Goal: Use online tool/utility: Utilize a website feature to perform a specific function

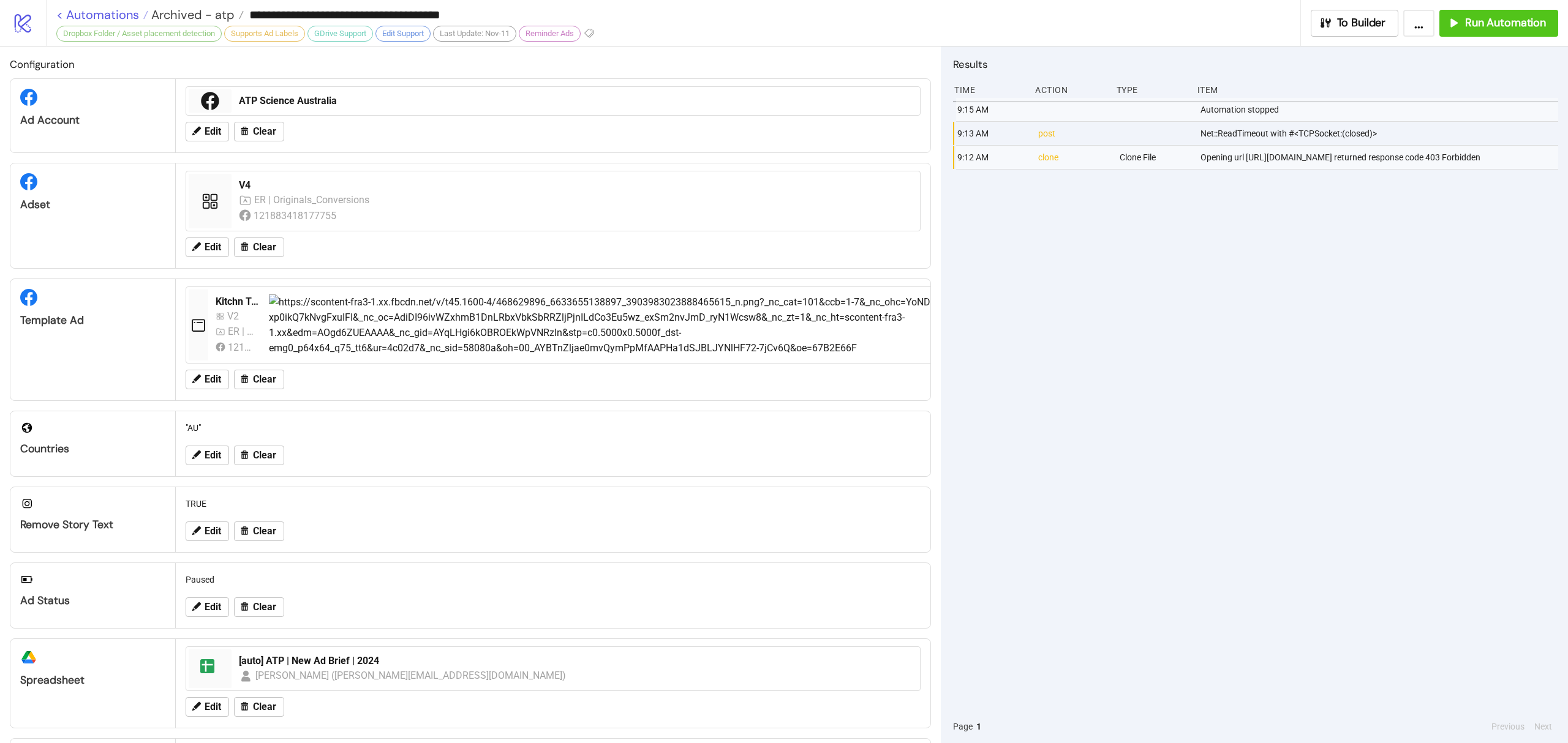
click at [123, 12] on link "< Automations" at bounding box center [102, 14] width 92 height 12
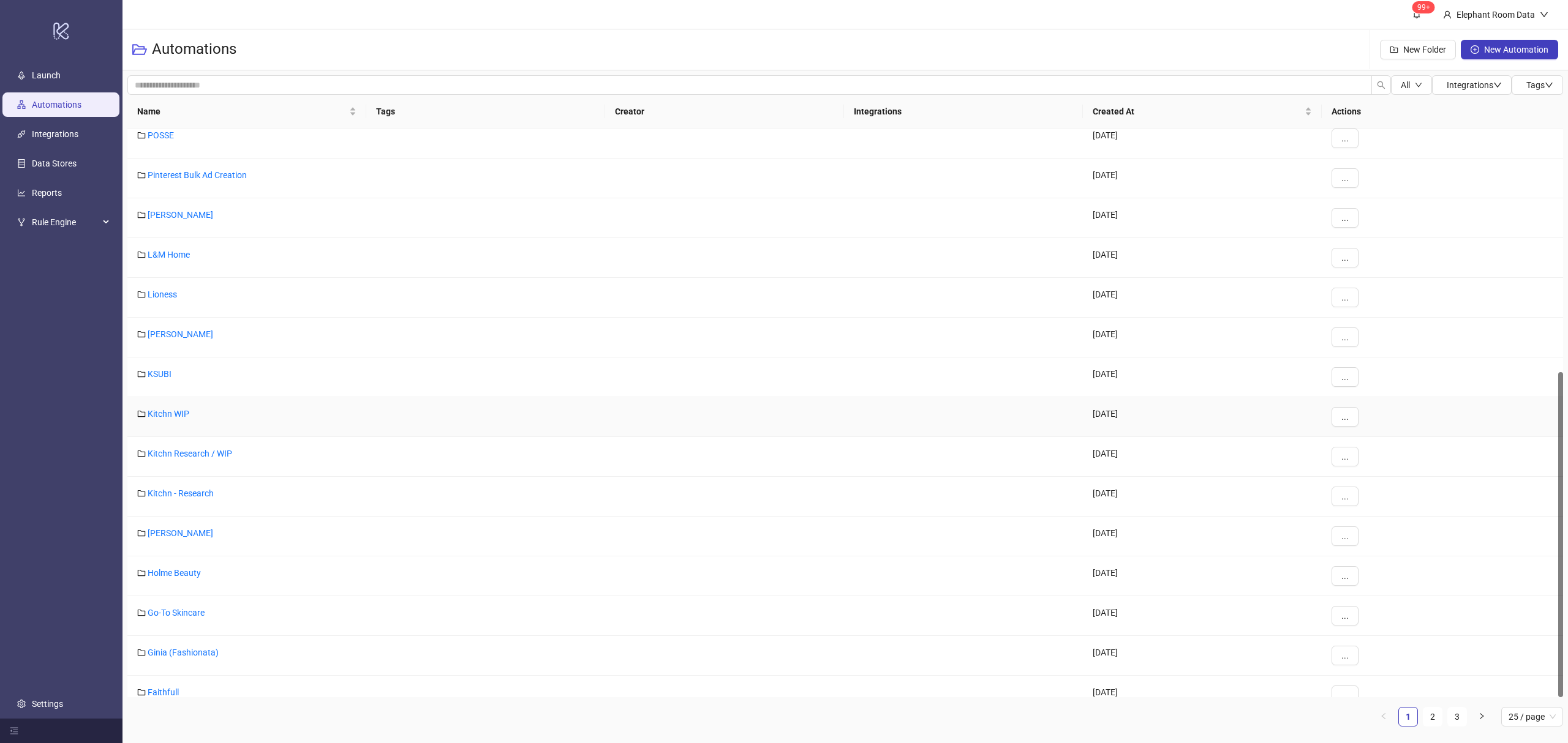
scroll to position [426, 0]
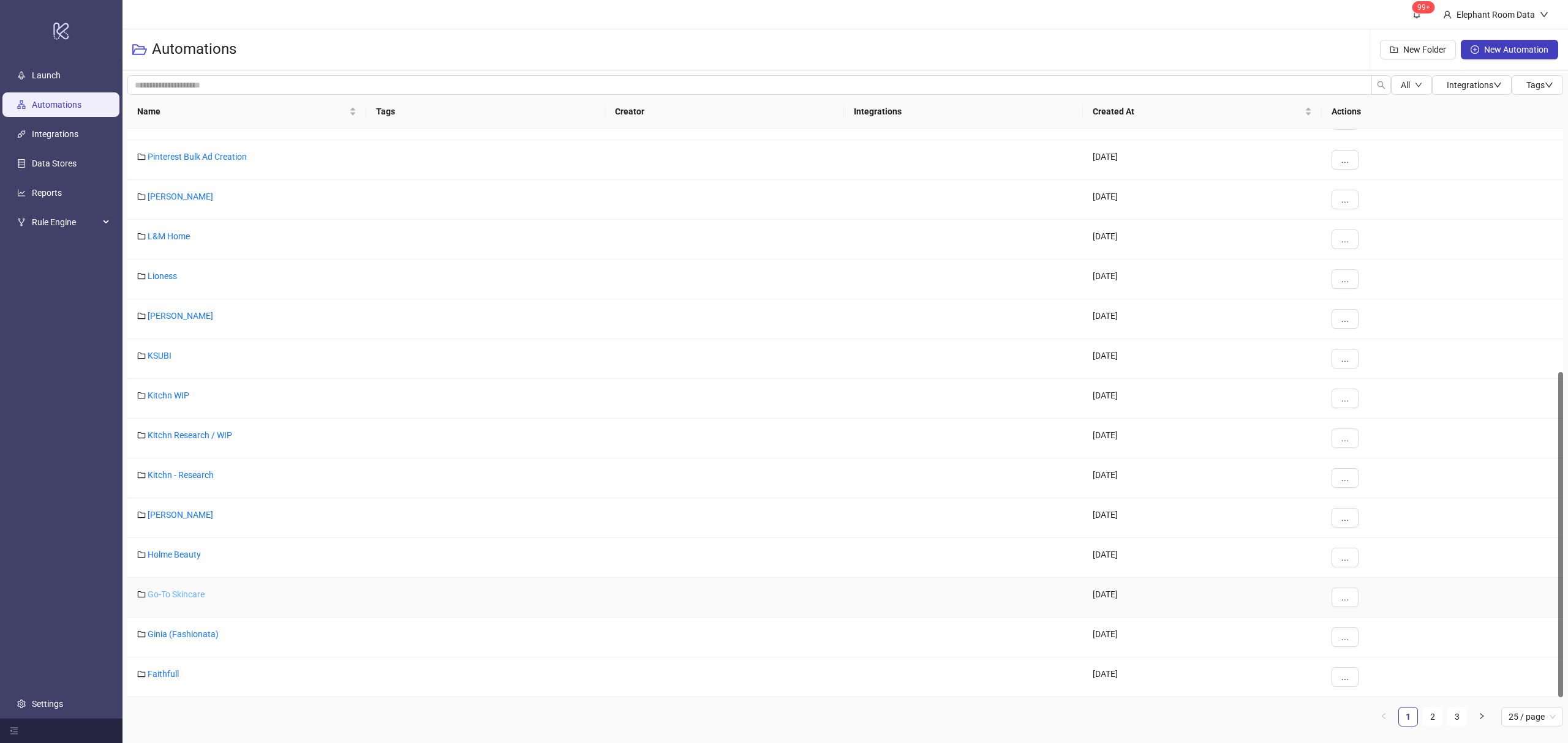
click at [175, 598] on link "Go-To Skincare" at bounding box center [176, 595] width 57 height 10
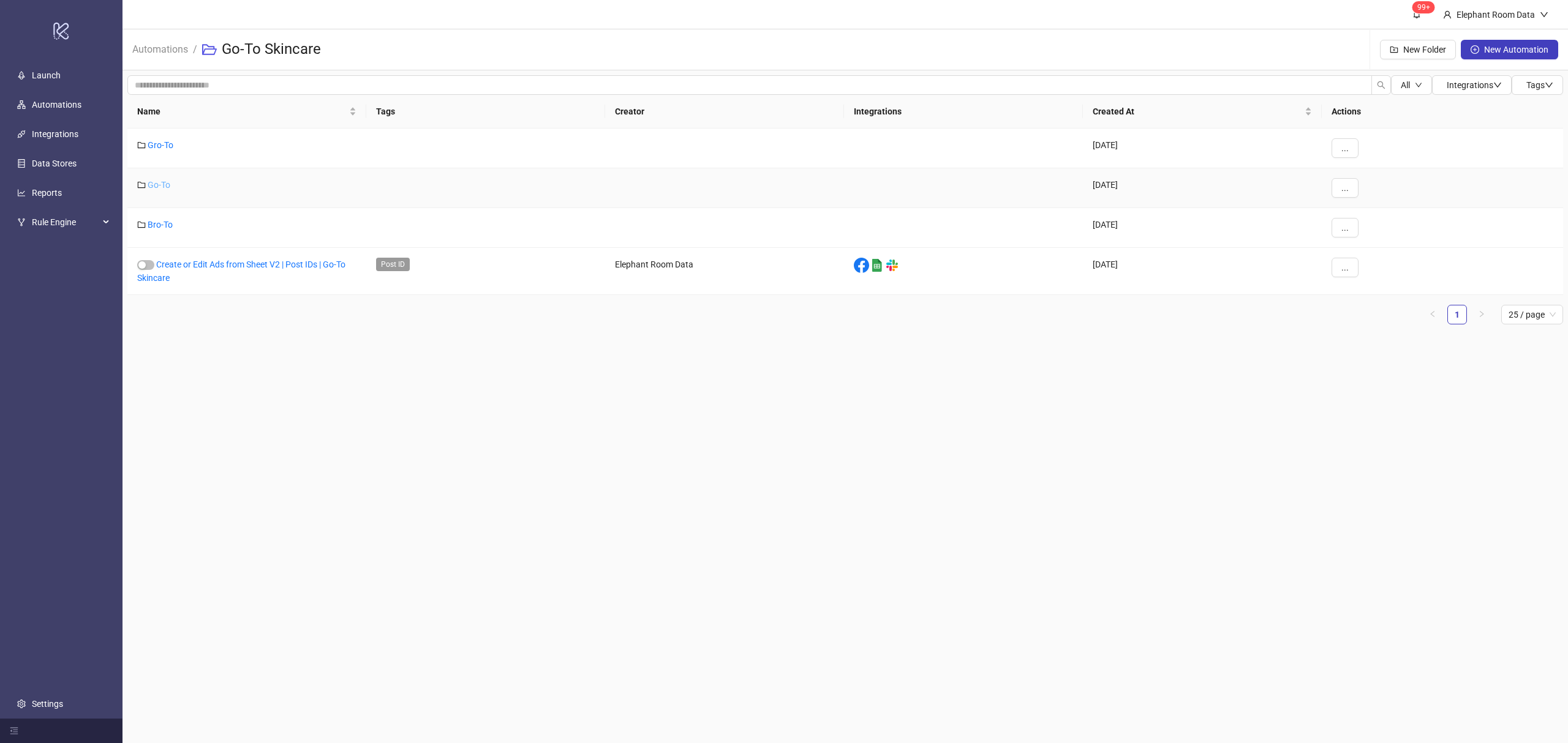
click at [168, 180] on link "Go-To" at bounding box center [159, 185] width 23 height 10
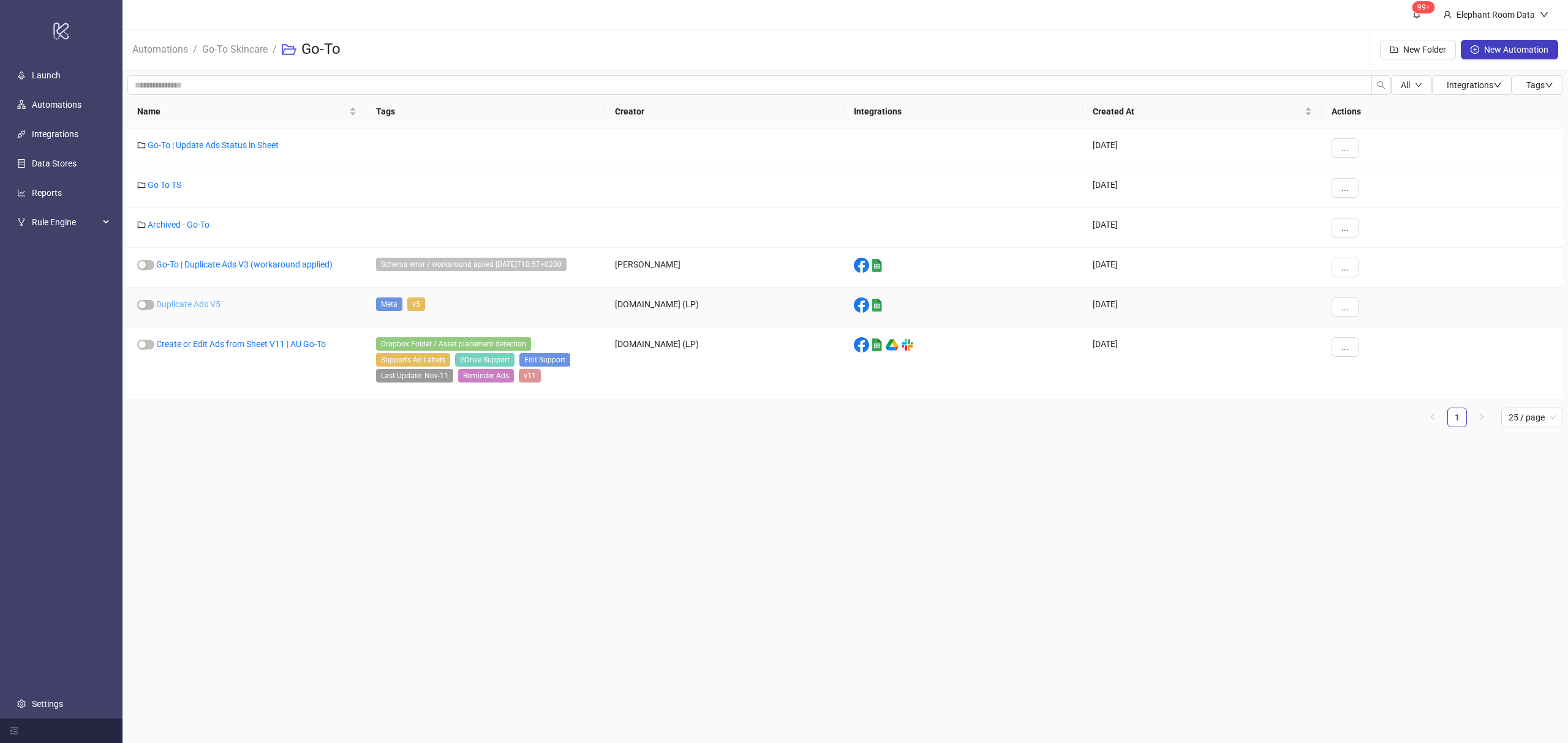
click at [196, 300] on link "Duplicate Ads V5" at bounding box center [189, 304] width 65 height 10
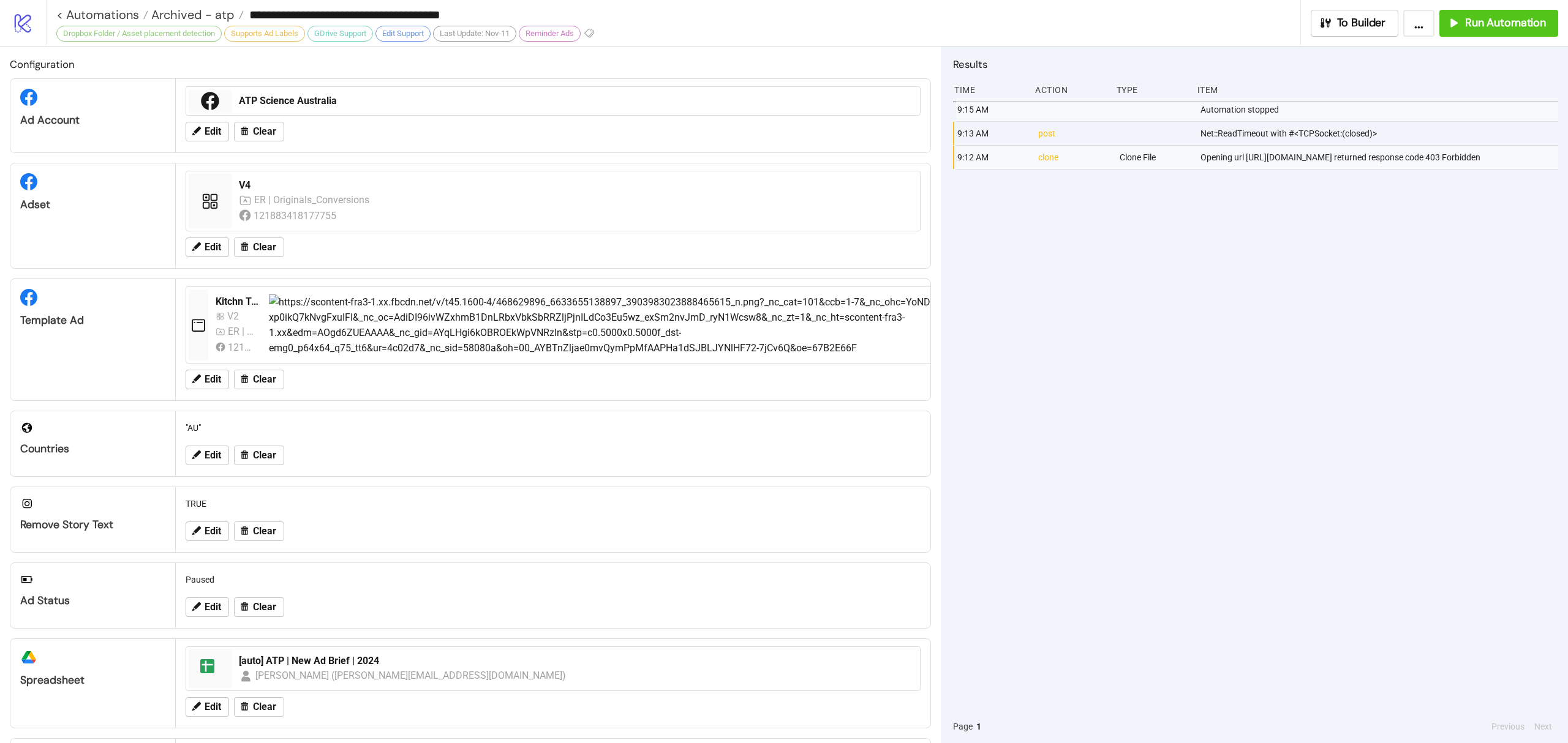
type input "**********"
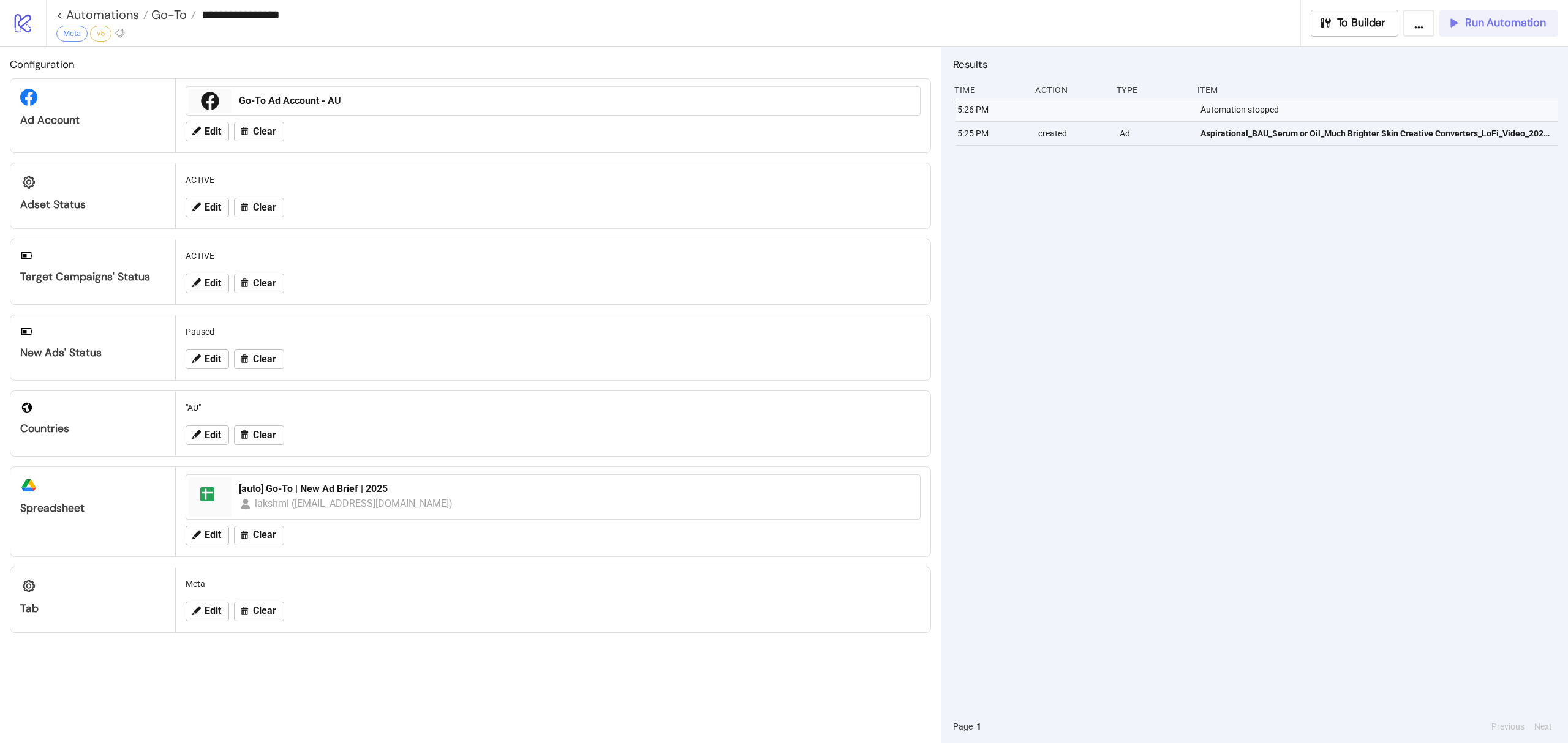
click at [1482, 27] on span "Run Automation" at bounding box center [1505, 23] width 81 height 14
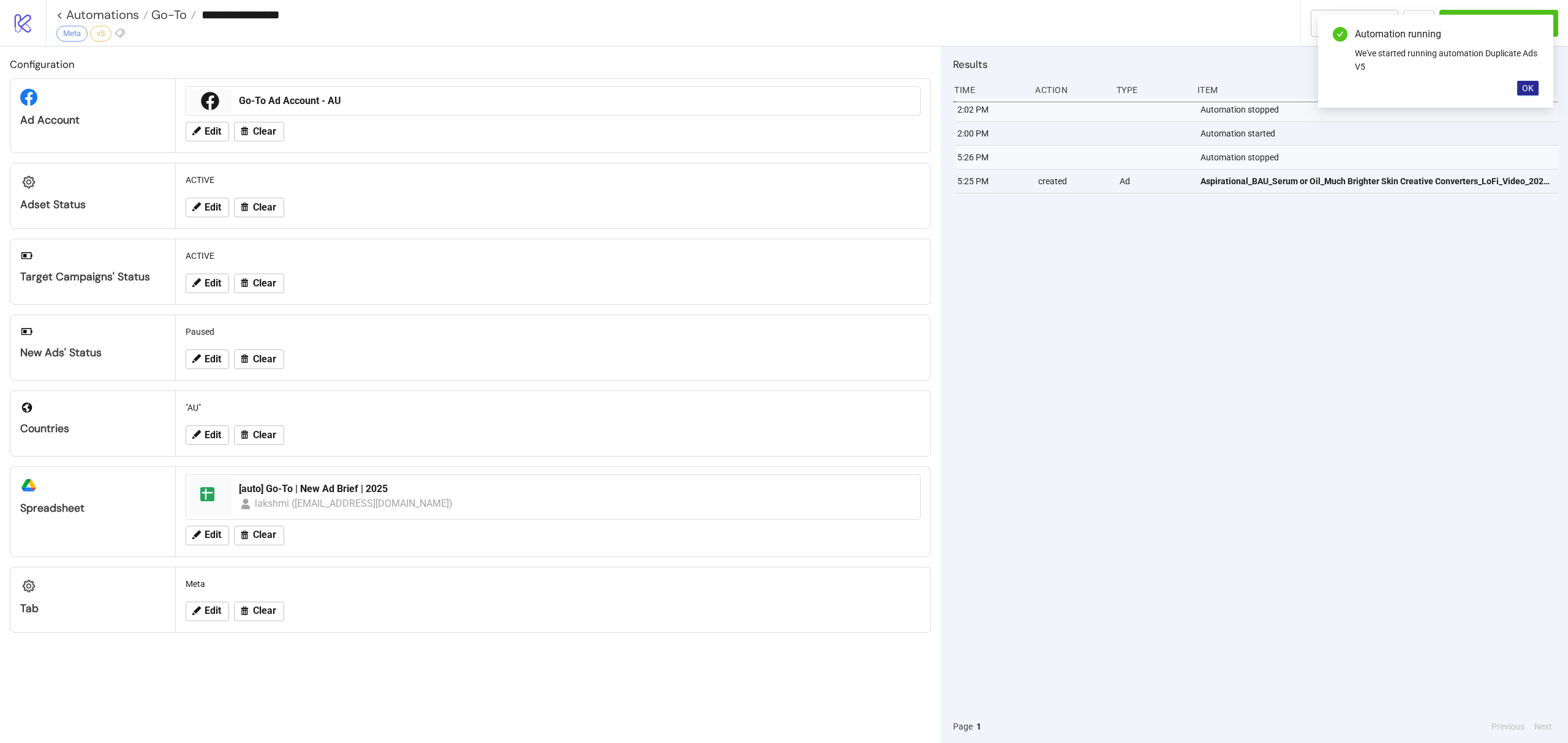
click at [1525, 84] on span "OK" at bounding box center [1528, 88] width 12 height 10
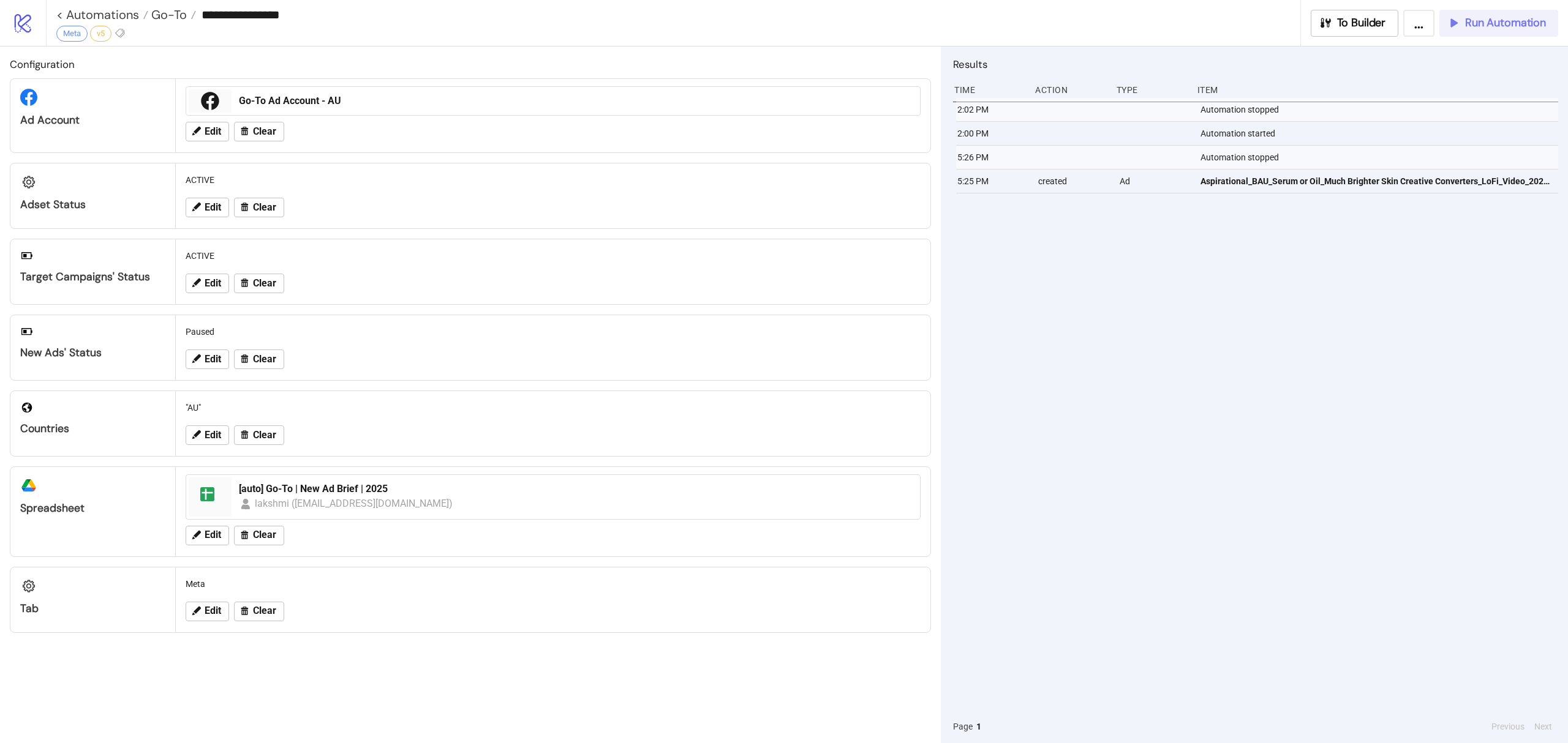
click at [1493, 34] on button "Run Automation" at bounding box center [1498, 24] width 119 height 27
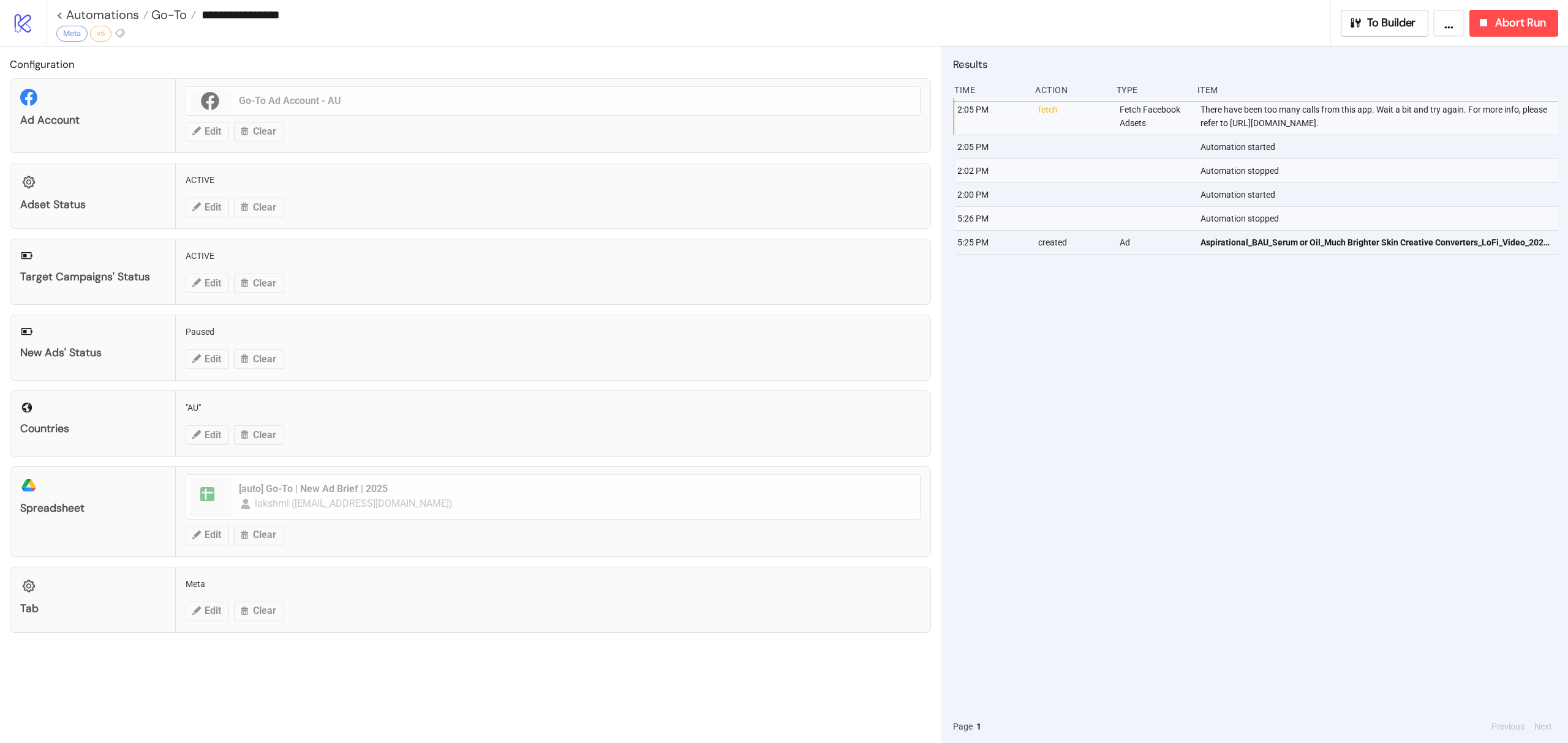
drag, startPoint x: 1318, startPoint y: 134, endPoint x: 1194, endPoint y: 134, distance: 124.0
click at [1194, 134] on div "2:05 PM fetch Fetch Facebook Adsets There have been too many calls from this ap…" at bounding box center [1258, 116] width 605 height 37
copy div "There have been too many calls from this app. Wait a bit and try again. For mor…"
click at [1266, 430] on div "2:05 PM fetch Fetch Facebook Adsets There have been too many calls from this ap…" at bounding box center [1256, 404] width 605 height 612
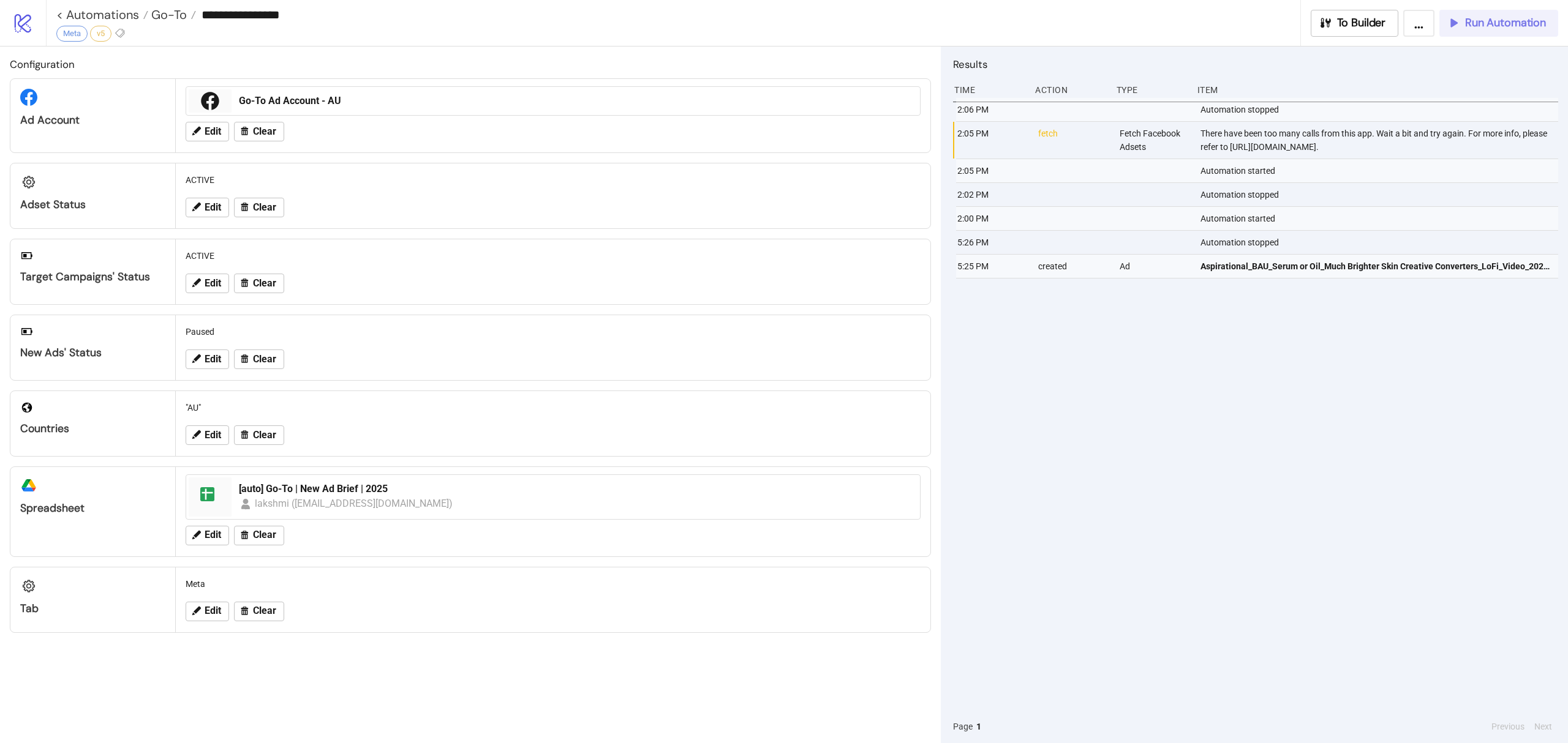
click at [1499, 13] on button "Run Automation" at bounding box center [1498, 24] width 119 height 27
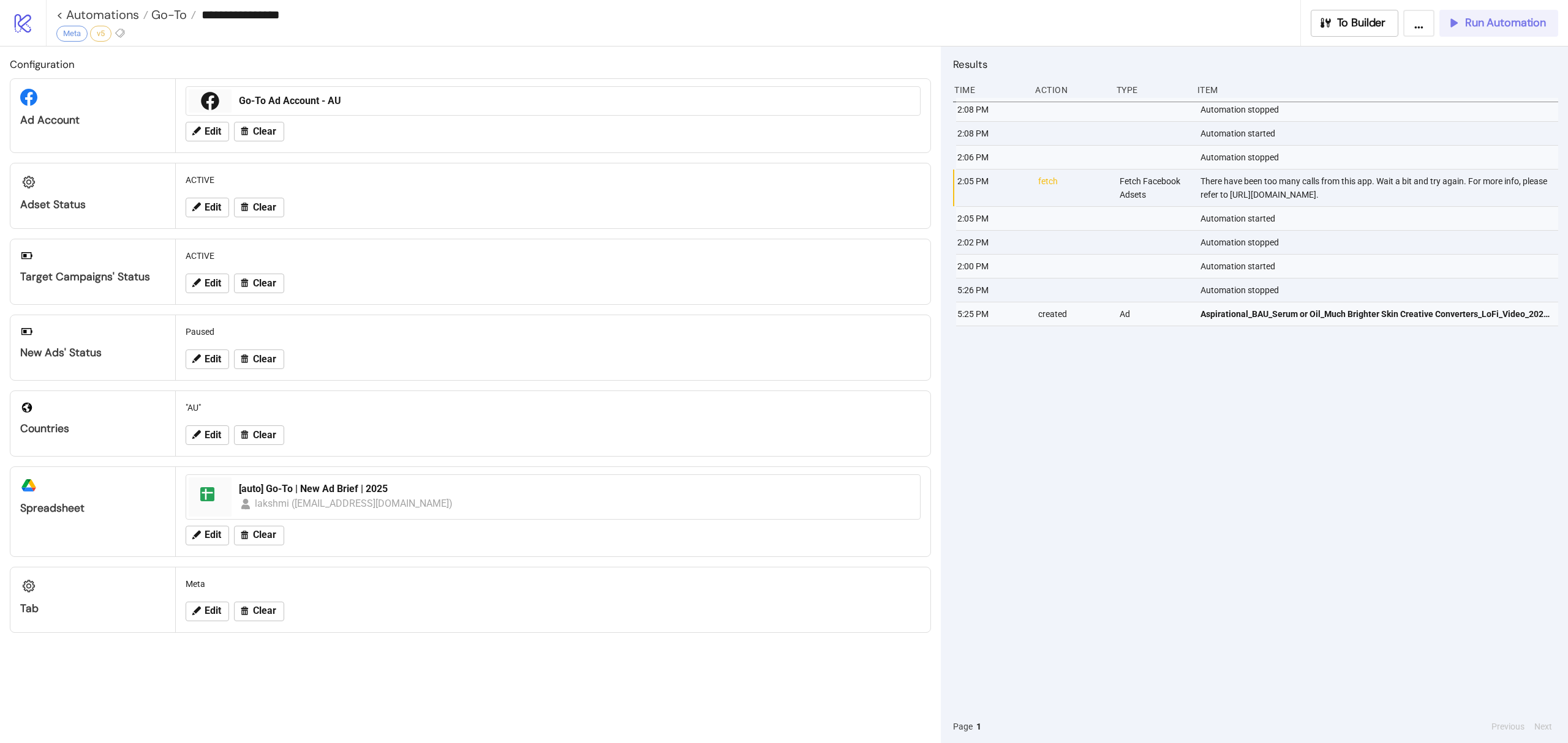
click at [1496, 16] on span "Run Automation" at bounding box center [1505, 23] width 81 height 14
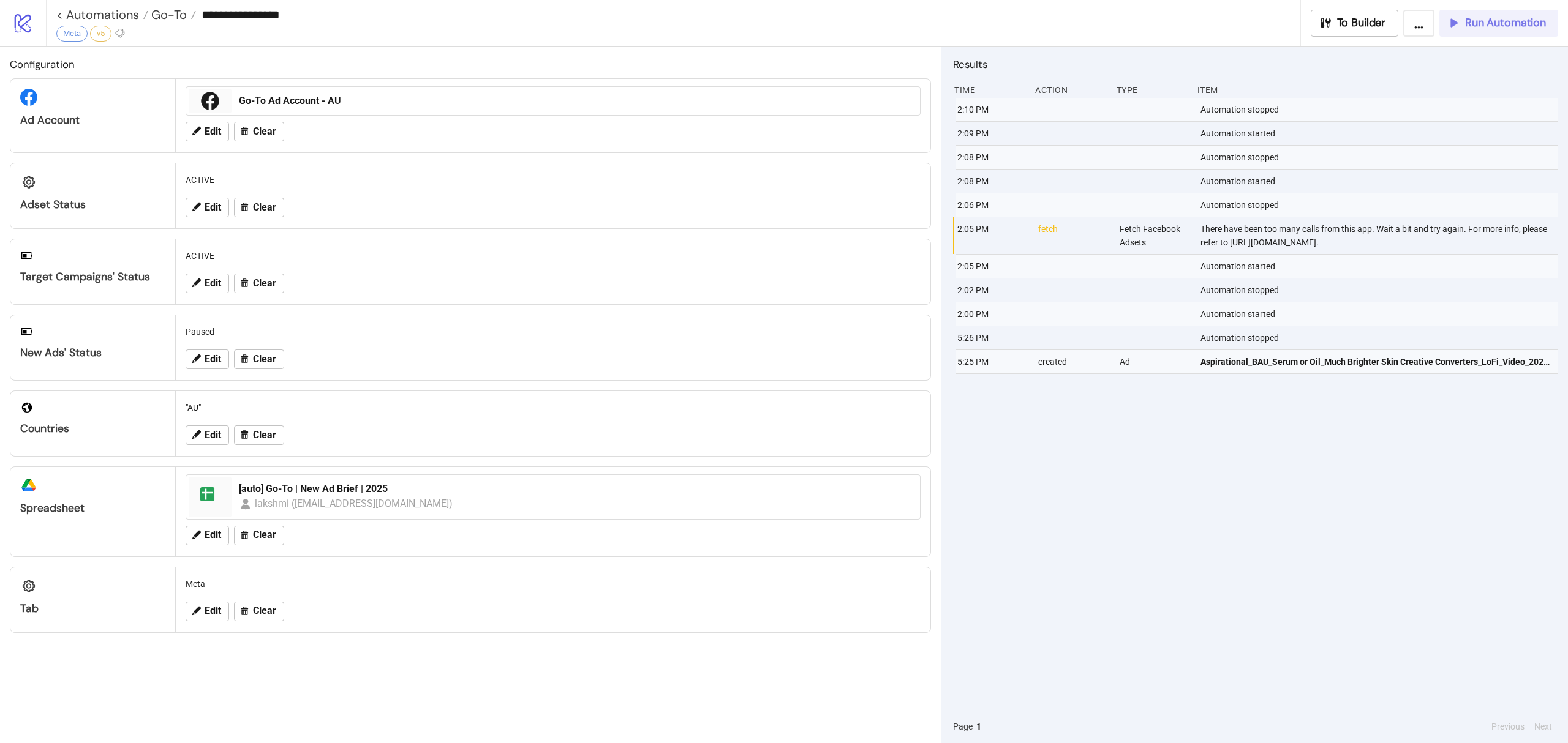
click at [1496, 12] on button "Run Automation" at bounding box center [1498, 24] width 119 height 27
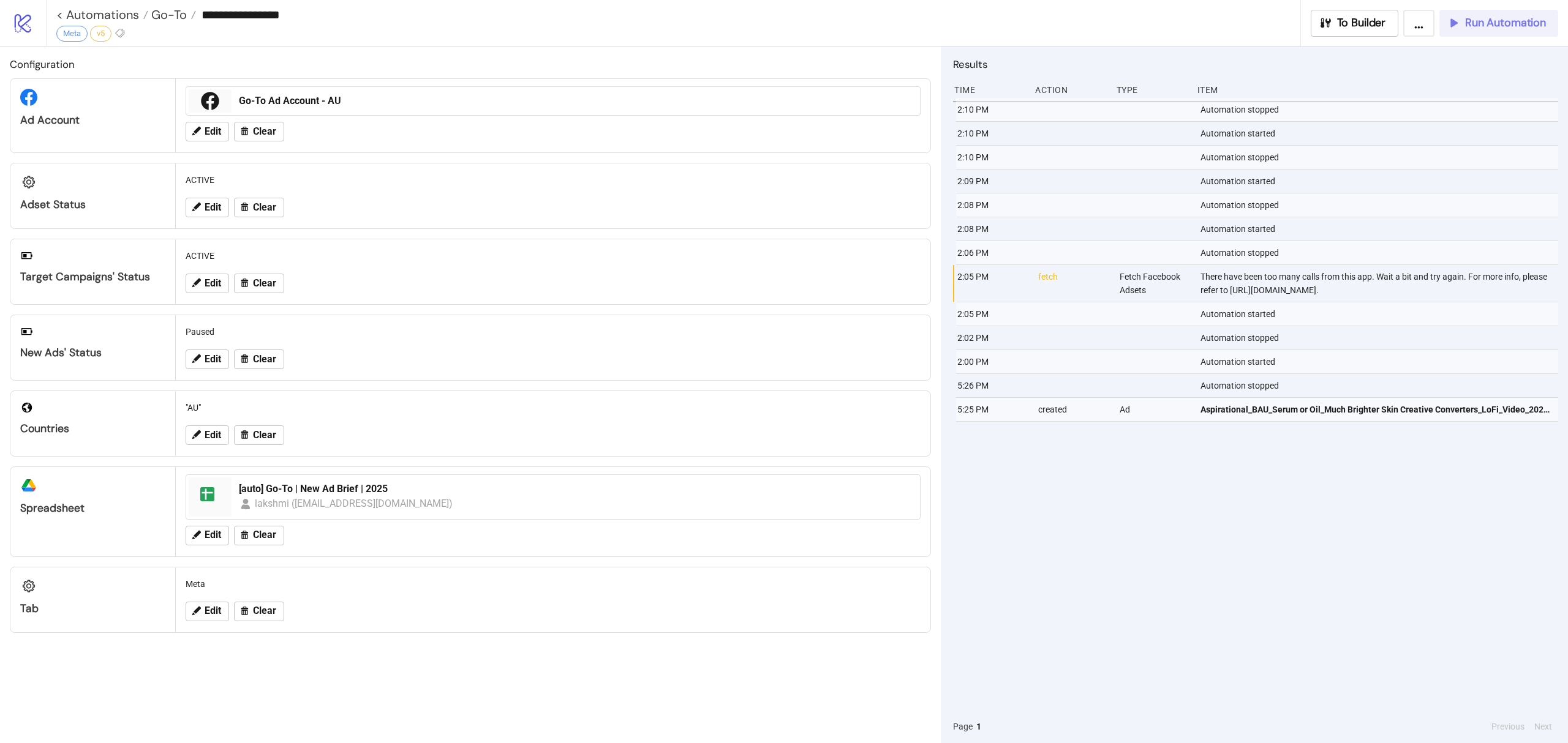
click at [1452, 27] on icon "button" at bounding box center [1453, 23] width 14 height 14
